Goal: Navigation & Orientation: Find specific page/section

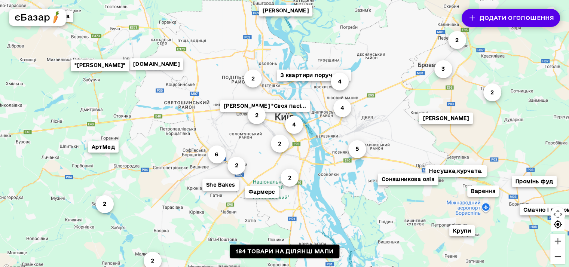
click at [565, 256] on button "Зменшити" at bounding box center [557, 256] width 15 height 15
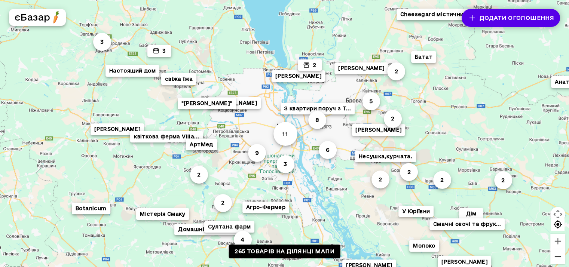
click at [565, 256] on button "Зменшити" at bounding box center [557, 256] width 15 height 15
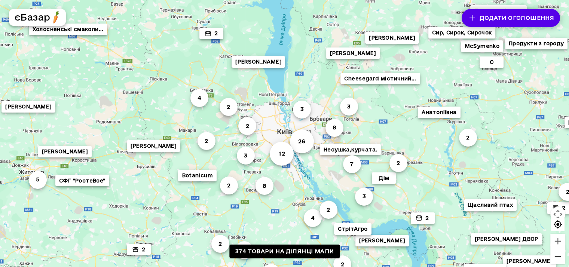
click at [565, 256] on button "Зменшити" at bounding box center [557, 256] width 15 height 15
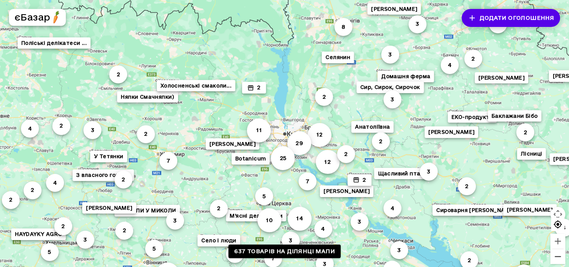
click at [557, 261] on button "Зменшити" at bounding box center [557, 256] width 15 height 15
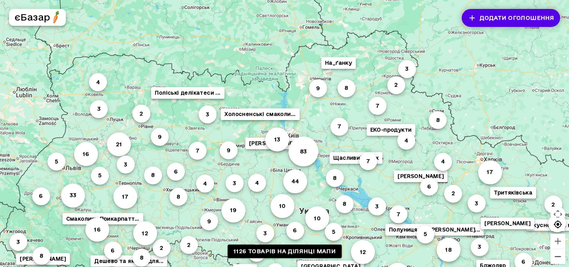
click at [557, 260] on button "Зменшити" at bounding box center [557, 256] width 15 height 15
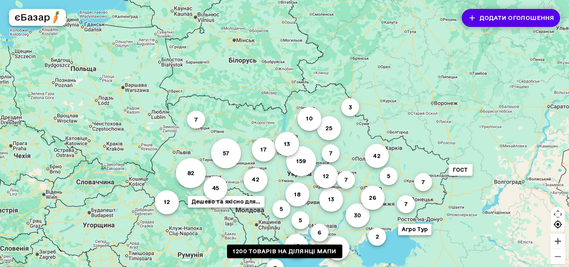
click at [560, 240] on button "Збільшити" at bounding box center [557, 241] width 15 height 15
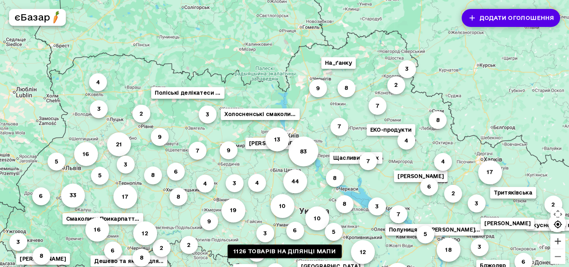
click at [560, 240] on button "Збільшити" at bounding box center [557, 241] width 15 height 15
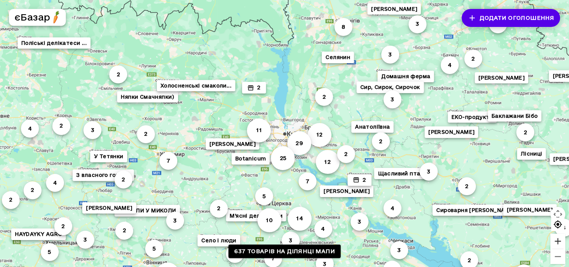
click at [560, 240] on button "Збільшити" at bounding box center [557, 241] width 15 height 15
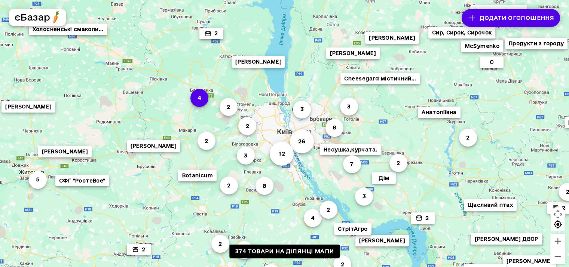
click at [199, 96] on button "4" at bounding box center [199, 98] width 18 height 18
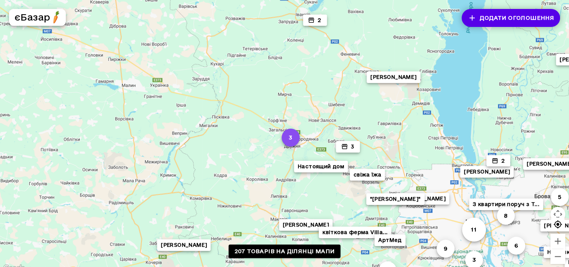
click at [294, 141] on button "3" at bounding box center [290, 138] width 18 height 18
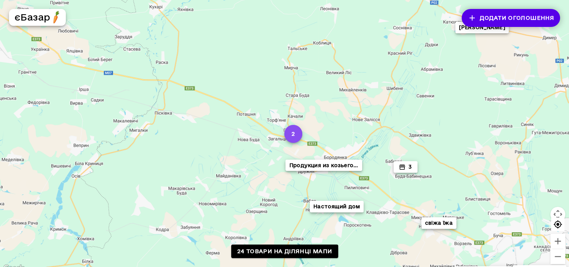
click at [296, 138] on button "2" at bounding box center [293, 134] width 18 height 18
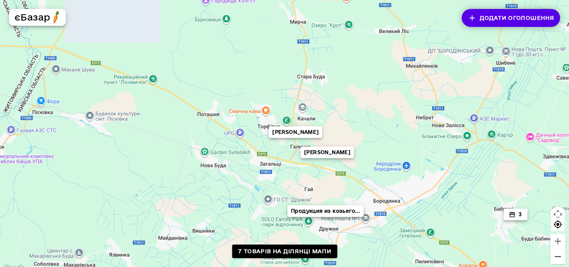
click at [565, 260] on button "Зменшити" at bounding box center [557, 256] width 15 height 15
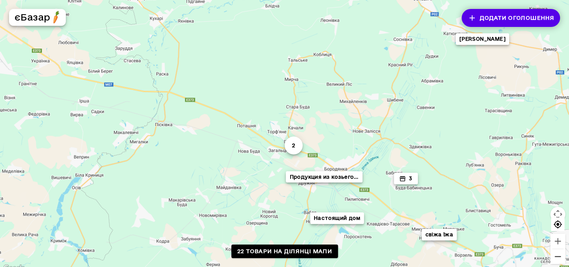
click at [565, 260] on button "Зменшити" at bounding box center [557, 256] width 15 height 15
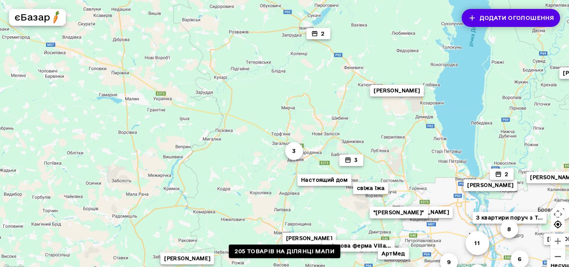
click at [564, 257] on button "Зменшити" at bounding box center [557, 256] width 15 height 15
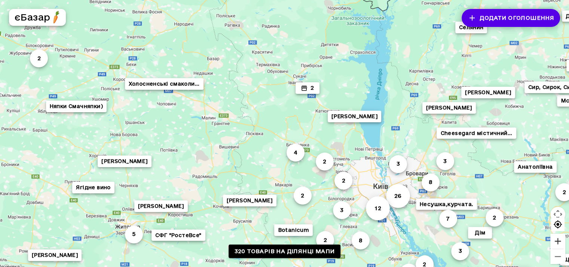
click at [565, 241] on button "Збільшити" at bounding box center [557, 241] width 15 height 15
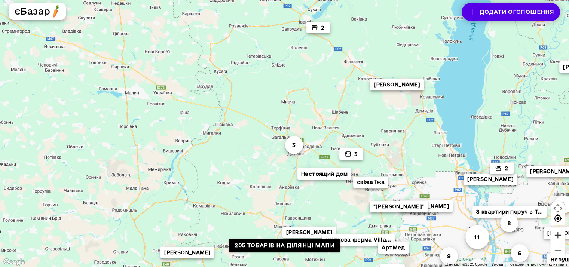
scroll to position [6, 6]
click at [560, 252] on button "Зменшити" at bounding box center [557, 250] width 15 height 15
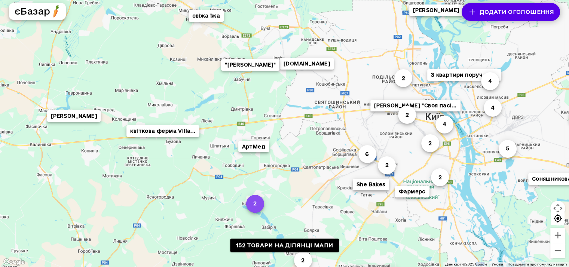
click at [251, 206] on button "2" at bounding box center [255, 204] width 18 height 18
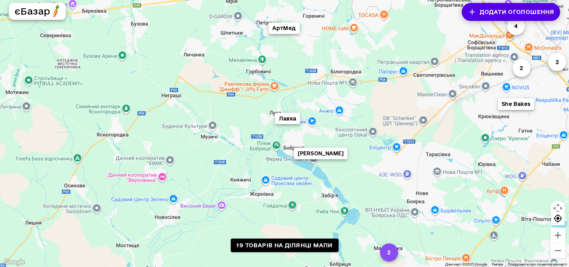
click at [387, 253] on button "2" at bounding box center [389, 252] width 18 height 18
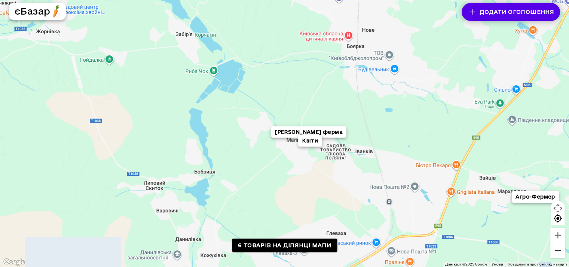
click at [562, 253] on button "Зменшити" at bounding box center [557, 250] width 15 height 15
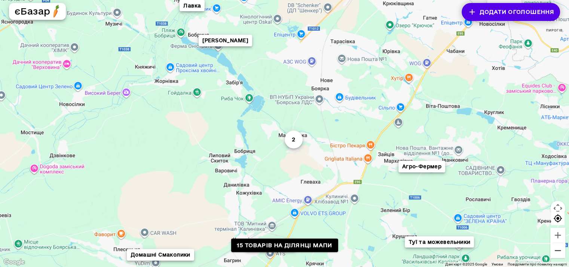
scroll to position [0, 6]
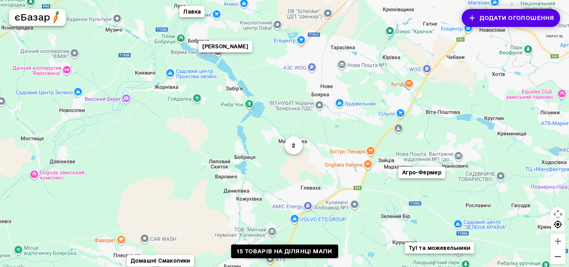
click at [561, 261] on button "Зменшити" at bounding box center [557, 256] width 15 height 15
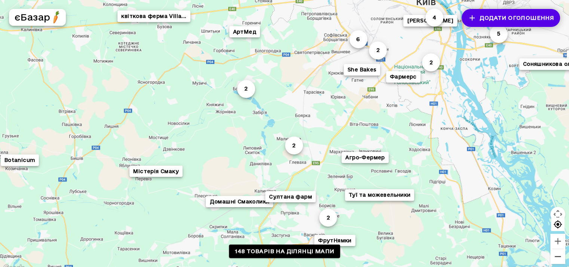
click at [561, 261] on button "Зменшити" at bounding box center [557, 256] width 15 height 15
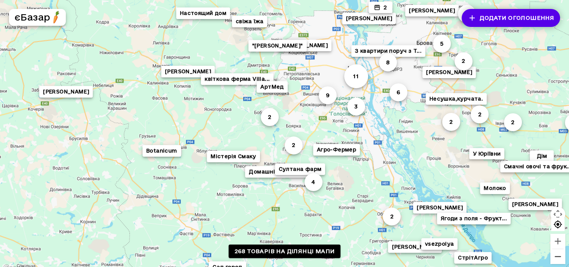
click at [561, 261] on button "Зменшити" at bounding box center [557, 256] width 15 height 15
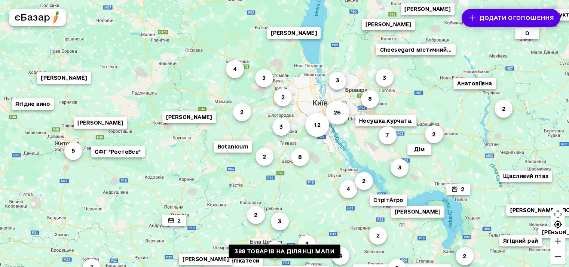
click at [561, 261] on button "Зменшити" at bounding box center [557, 256] width 15 height 15
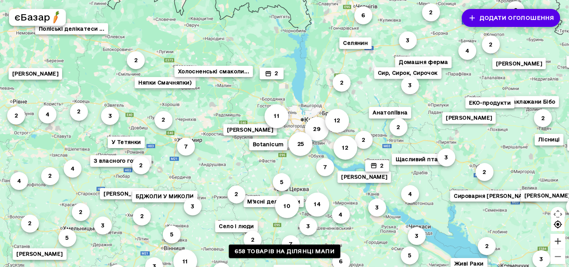
click at [556, 242] on button "Збільшити" at bounding box center [557, 241] width 15 height 15
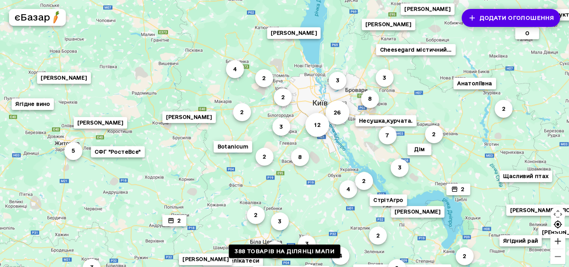
click at [559, 243] on button "Збільшити" at bounding box center [557, 241] width 15 height 15
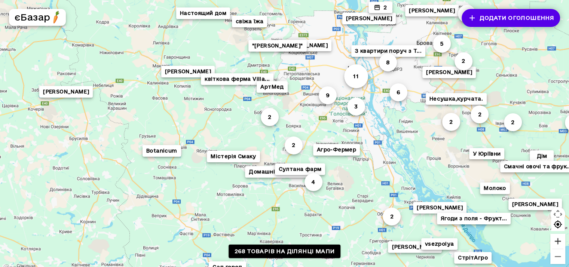
click at [561, 244] on button "Збільшити" at bounding box center [557, 241] width 15 height 15
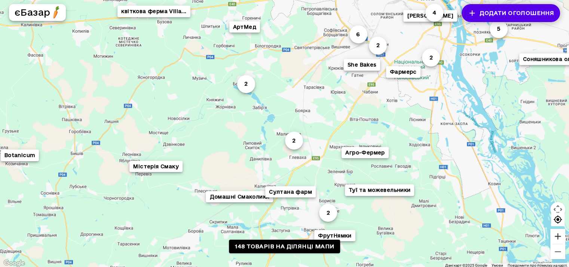
scroll to position [6, 6]
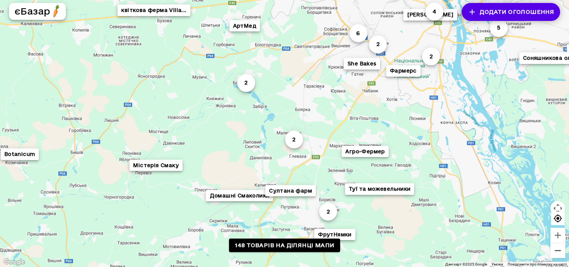
click at [558, 252] on button "Зменшити" at bounding box center [557, 250] width 15 height 15
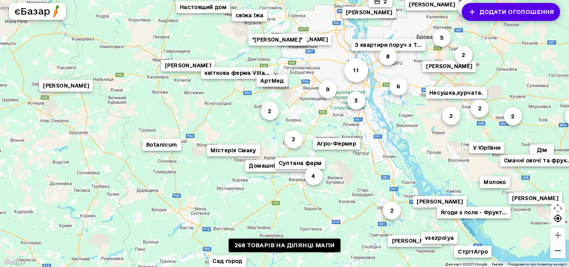
click at [558, 252] on button "Зменшити" at bounding box center [557, 250] width 15 height 15
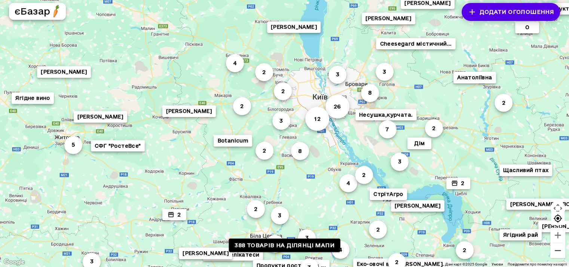
click at [557, 254] on button "Зменшити" at bounding box center [557, 250] width 15 height 15
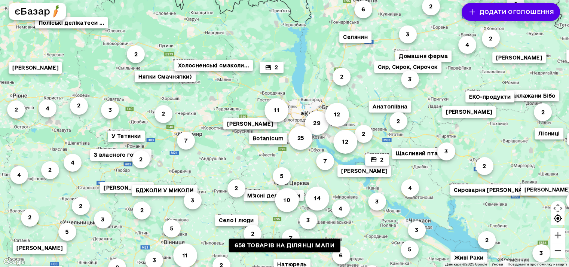
click at [557, 254] on button "Зменшити" at bounding box center [557, 250] width 15 height 15
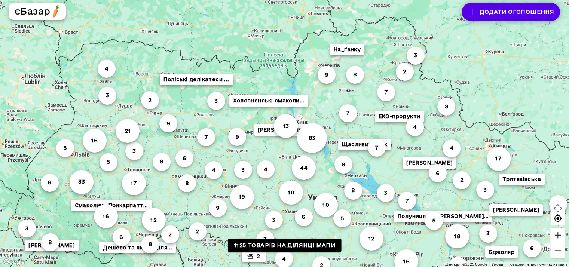
click at [560, 238] on button "Збільшити" at bounding box center [557, 235] width 15 height 15
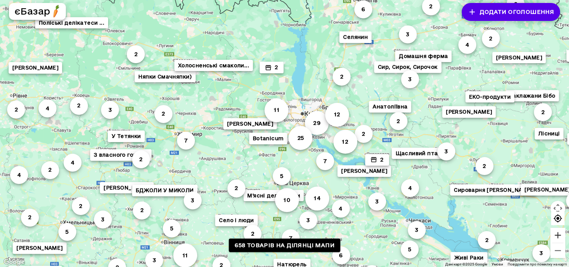
click at [560, 238] on button "Збільшити" at bounding box center [557, 235] width 15 height 15
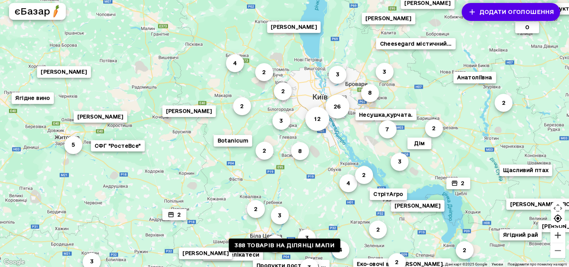
click at [560, 238] on button "Збільшити" at bounding box center [557, 235] width 15 height 15
